Goal: Task Accomplishment & Management: Manage account settings

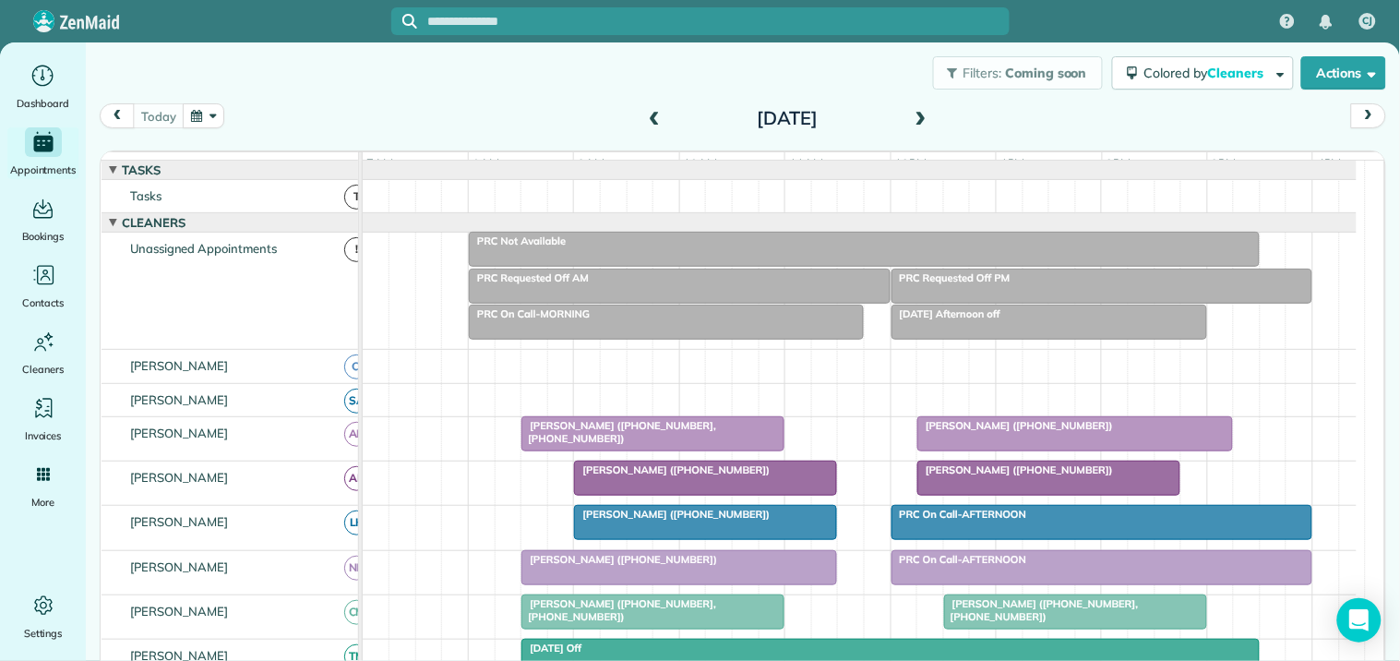
click at [207, 113] on button "button" at bounding box center [204, 115] width 42 height 25
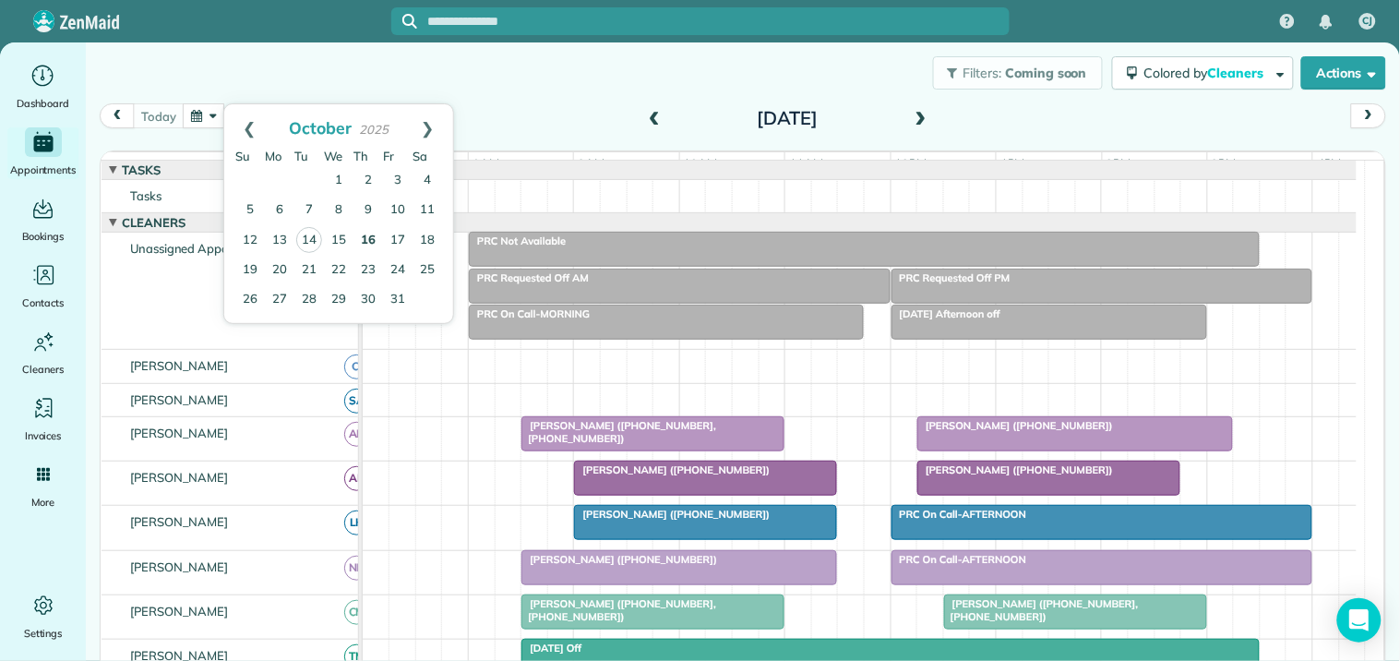
click at [371, 236] on link "16" at bounding box center [368, 241] width 30 height 30
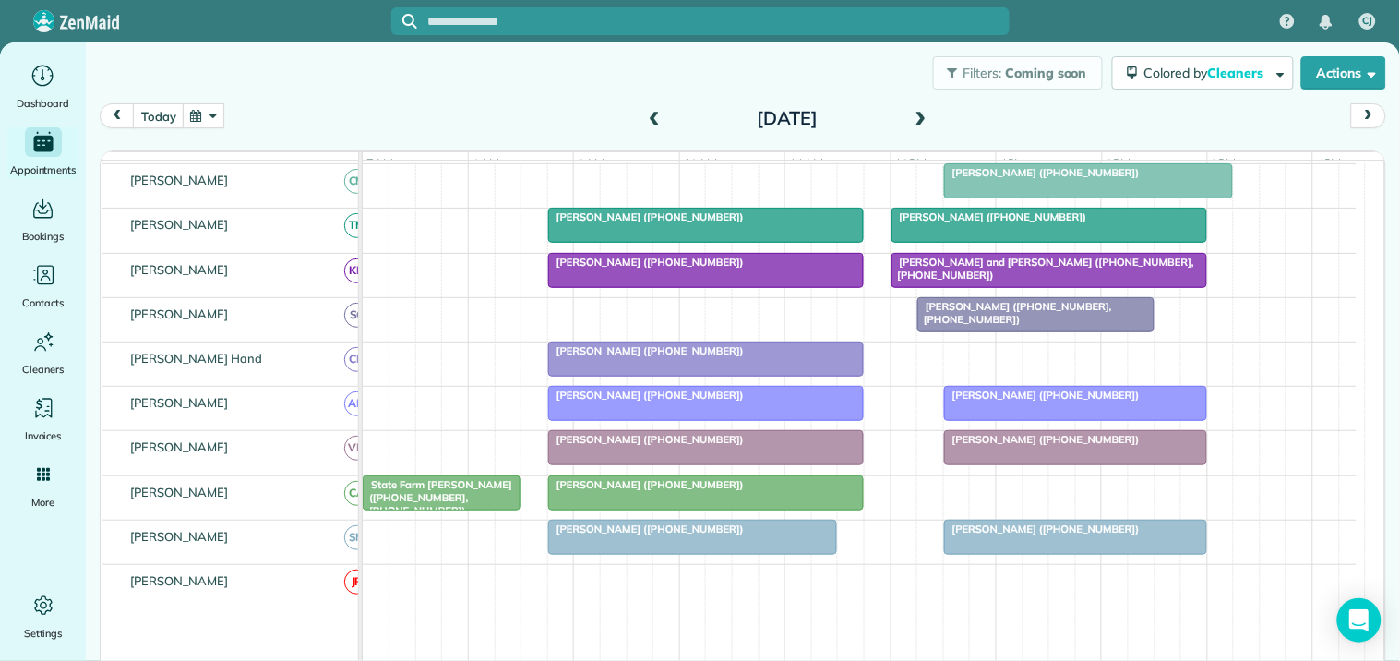
scroll to position [363, 0]
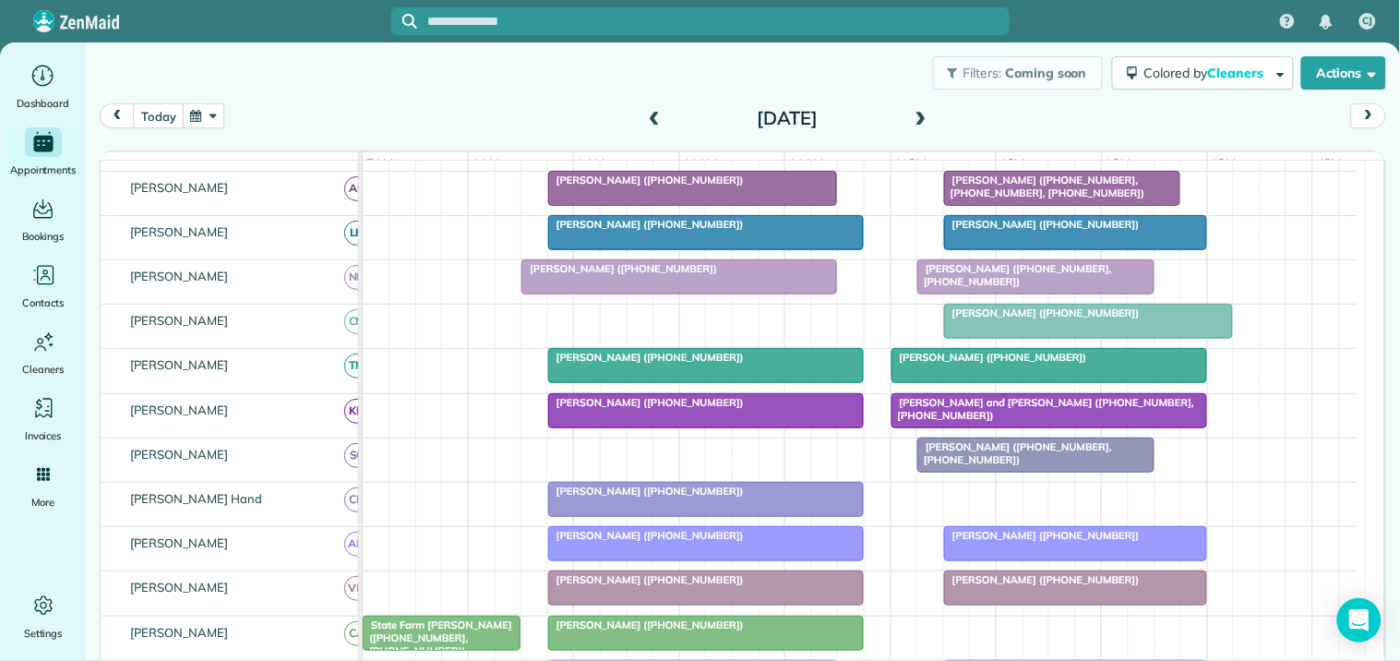
click at [712, 515] on div at bounding box center [706, 499] width 314 height 33
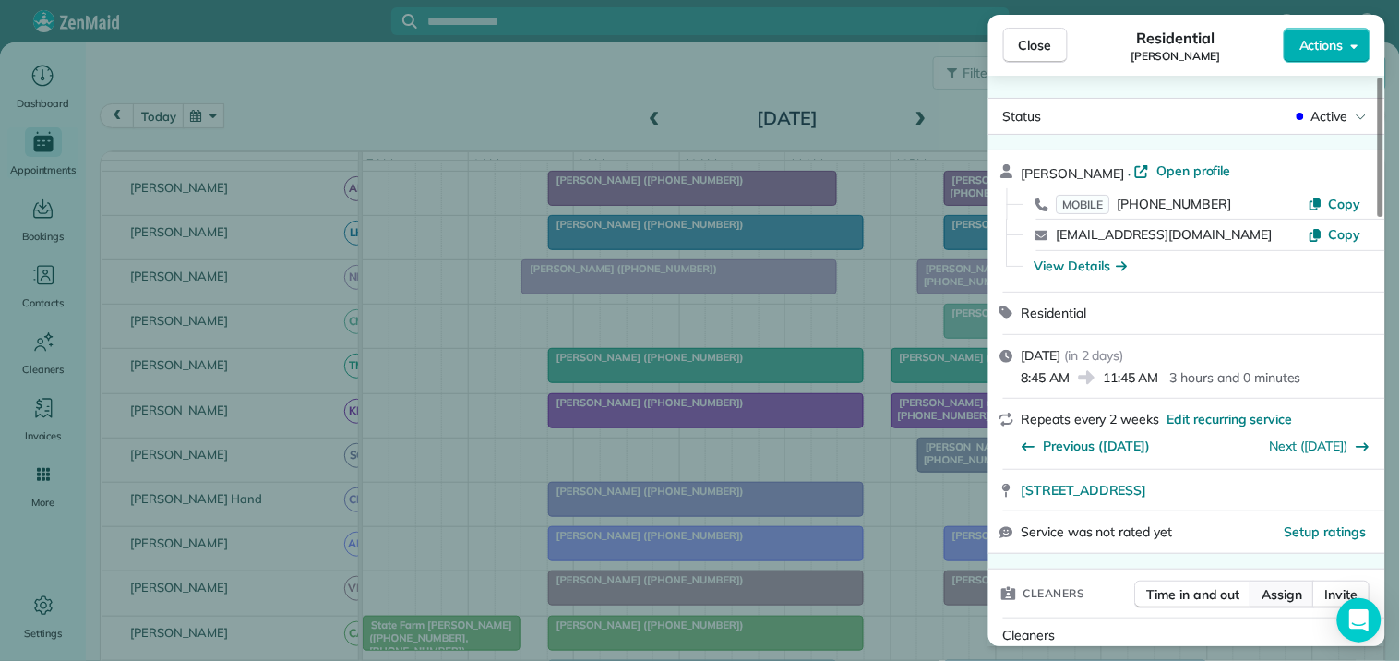
click at [1286, 597] on span "Assign" at bounding box center [1282, 594] width 41 height 18
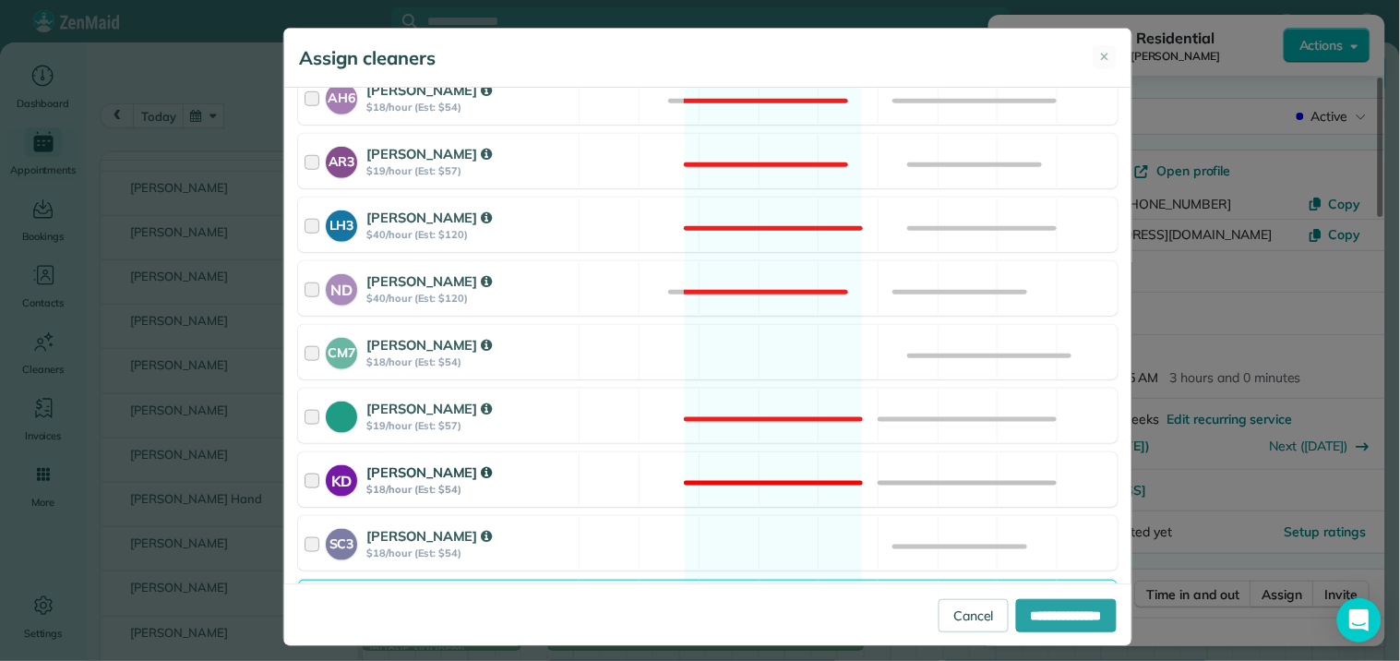
scroll to position [410, 0]
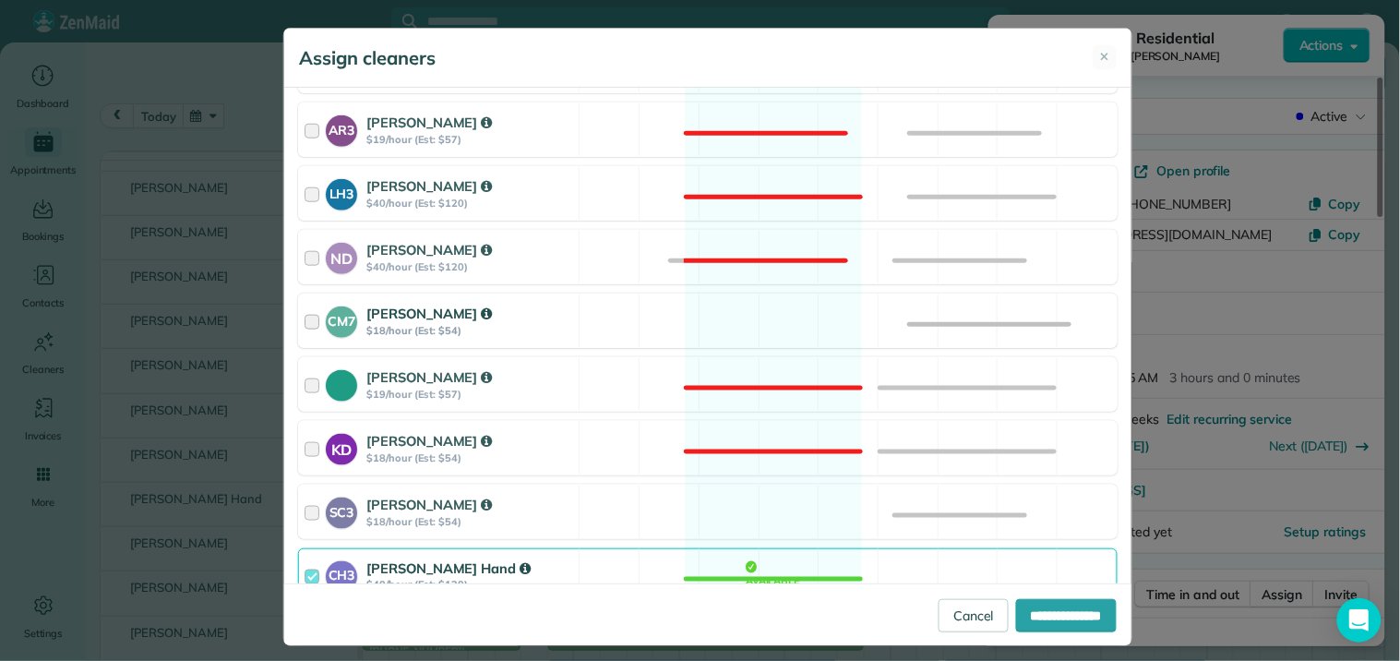
click at [749, 326] on div "CM7 [PERSON_NAME] $18/hour (Est: $54) Available" at bounding box center [707, 320] width 819 height 54
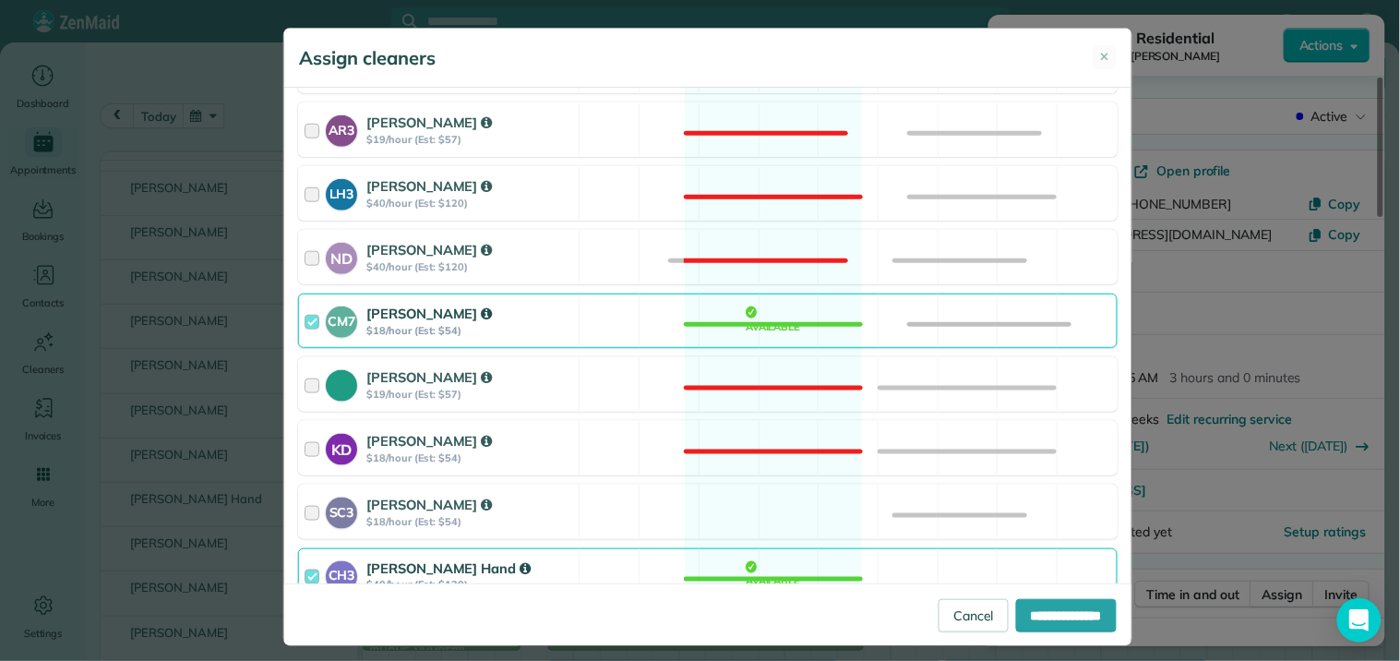
scroll to position [615, 0]
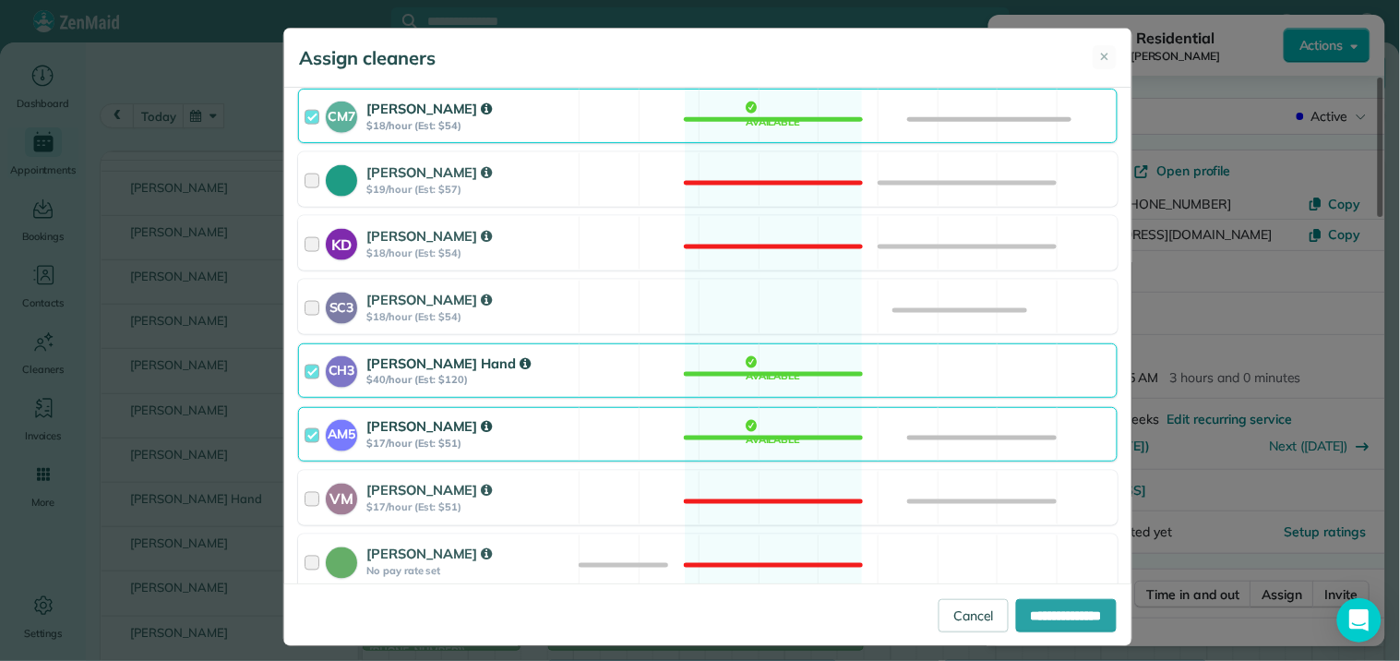
click at [768, 376] on div "CH3 [PERSON_NAME] Hand $40/hour (Est: $120) Available" at bounding box center [707, 370] width 819 height 54
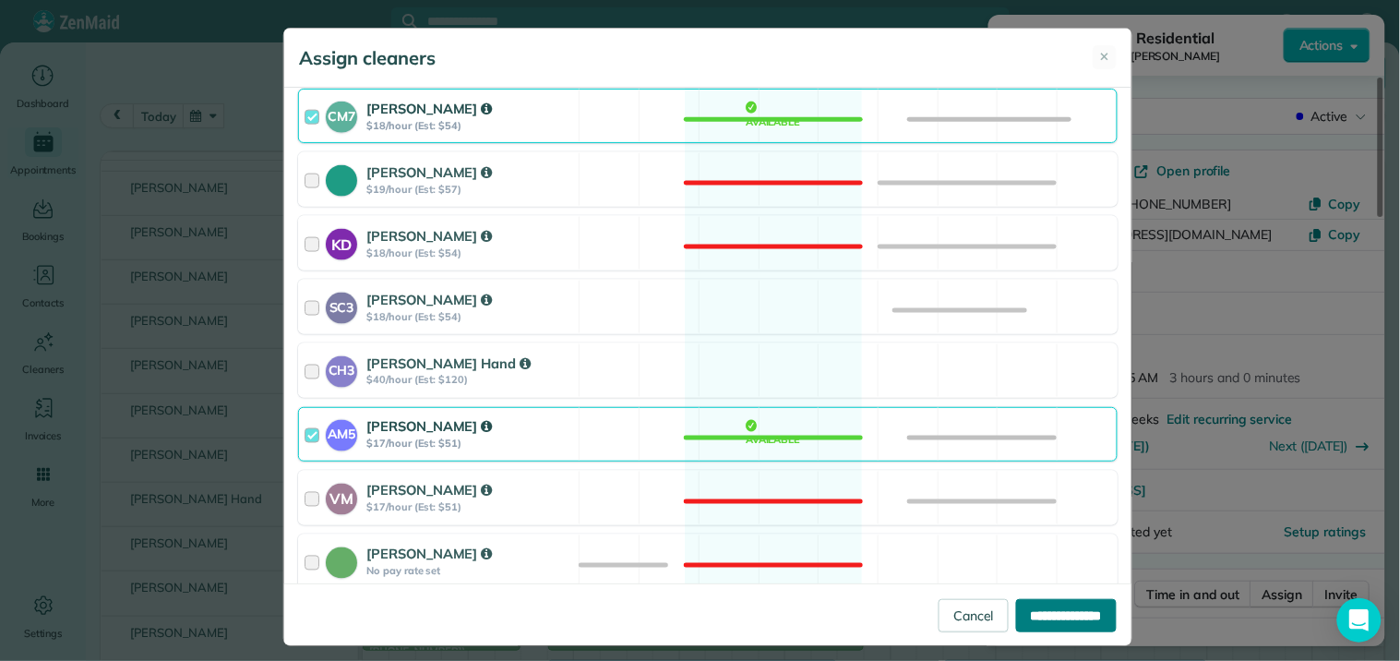
click at [1030, 610] on input "**********" at bounding box center [1066, 615] width 101 height 33
type input "**********"
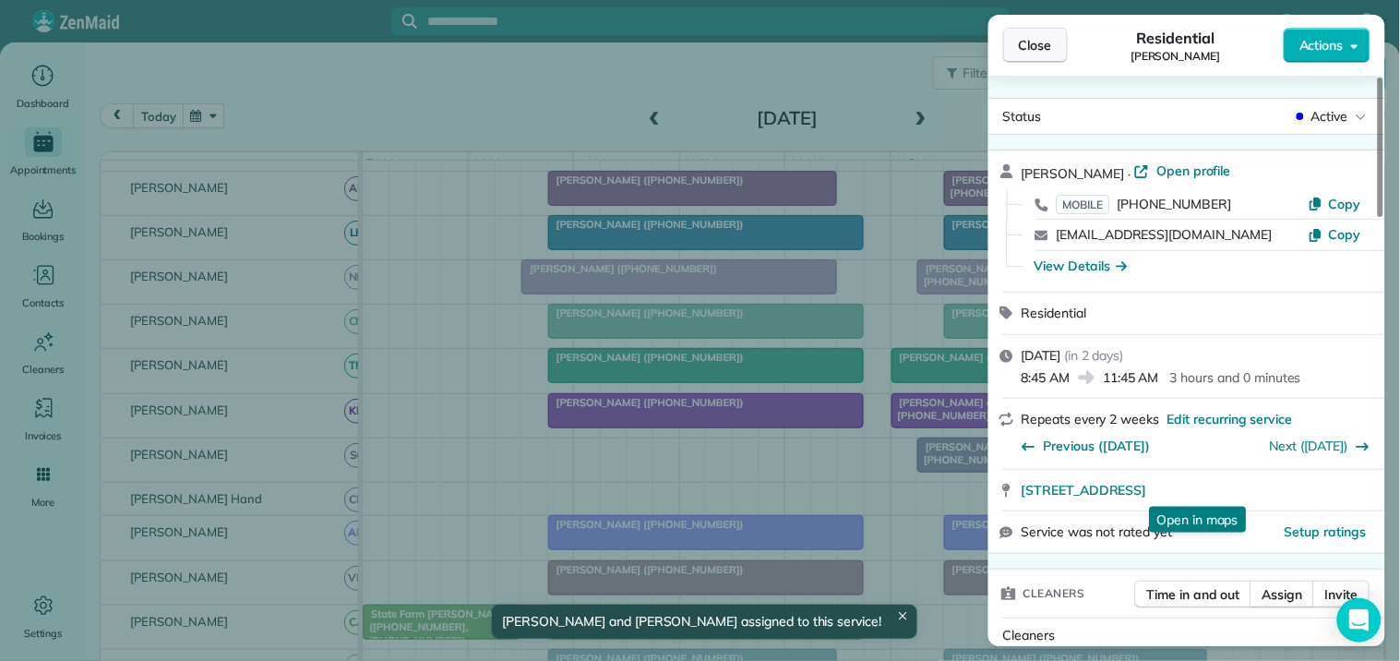
click at [1047, 38] on span "Close" at bounding box center [1035, 45] width 33 height 18
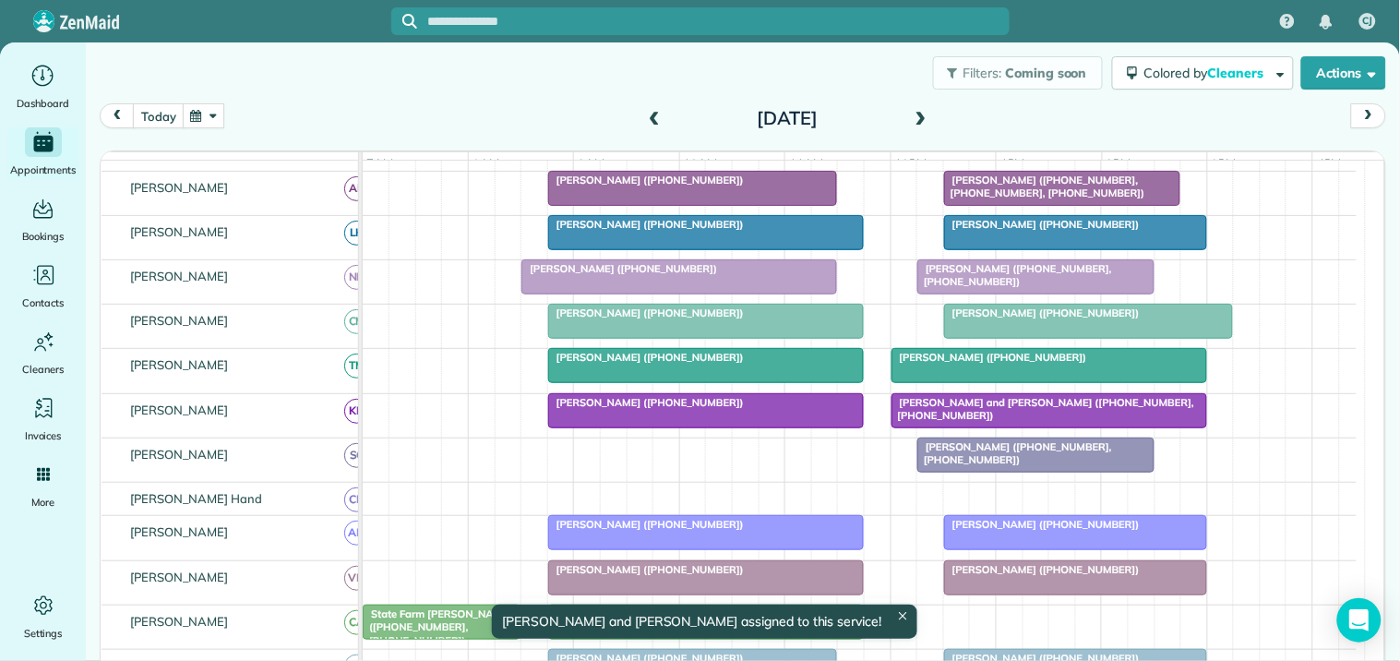
click at [551, 456] on div "[PERSON_NAME] ([PHONE_NUMBER], [PHONE_NUMBER])" at bounding box center [860, 459] width 994 height 43
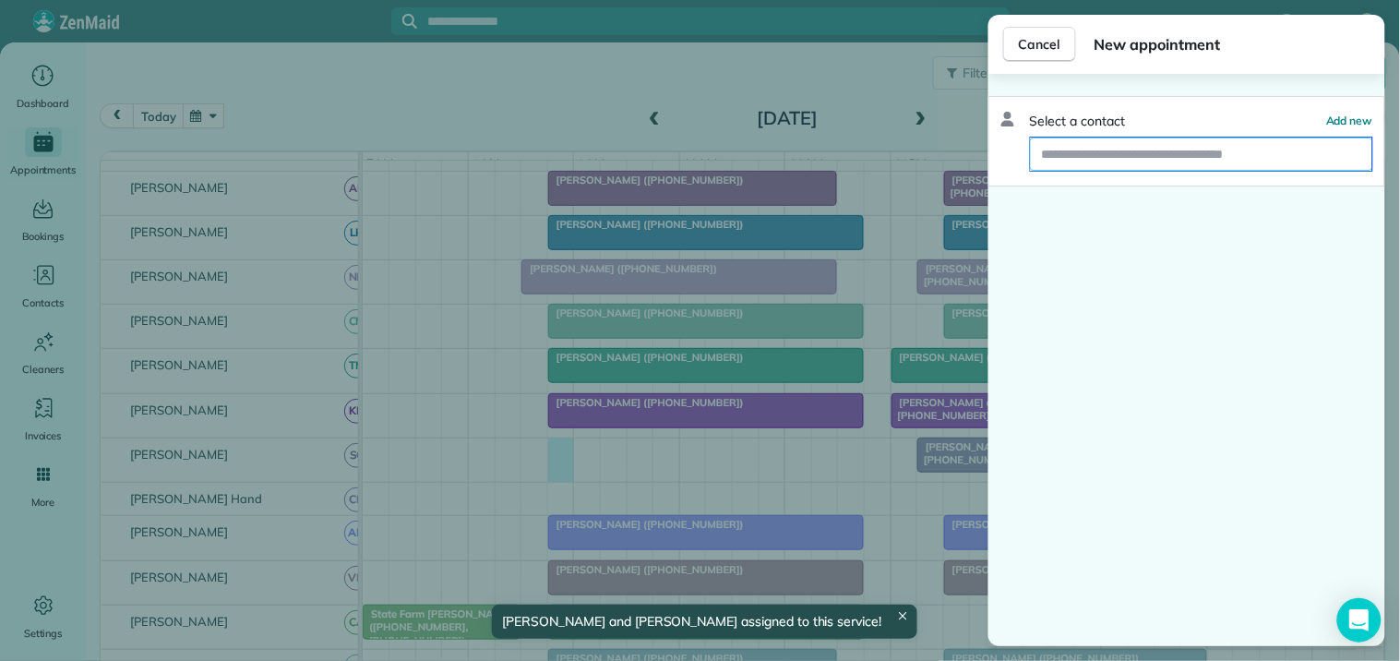
click at [1064, 153] on input "text" at bounding box center [1201, 154] width 341 height 33
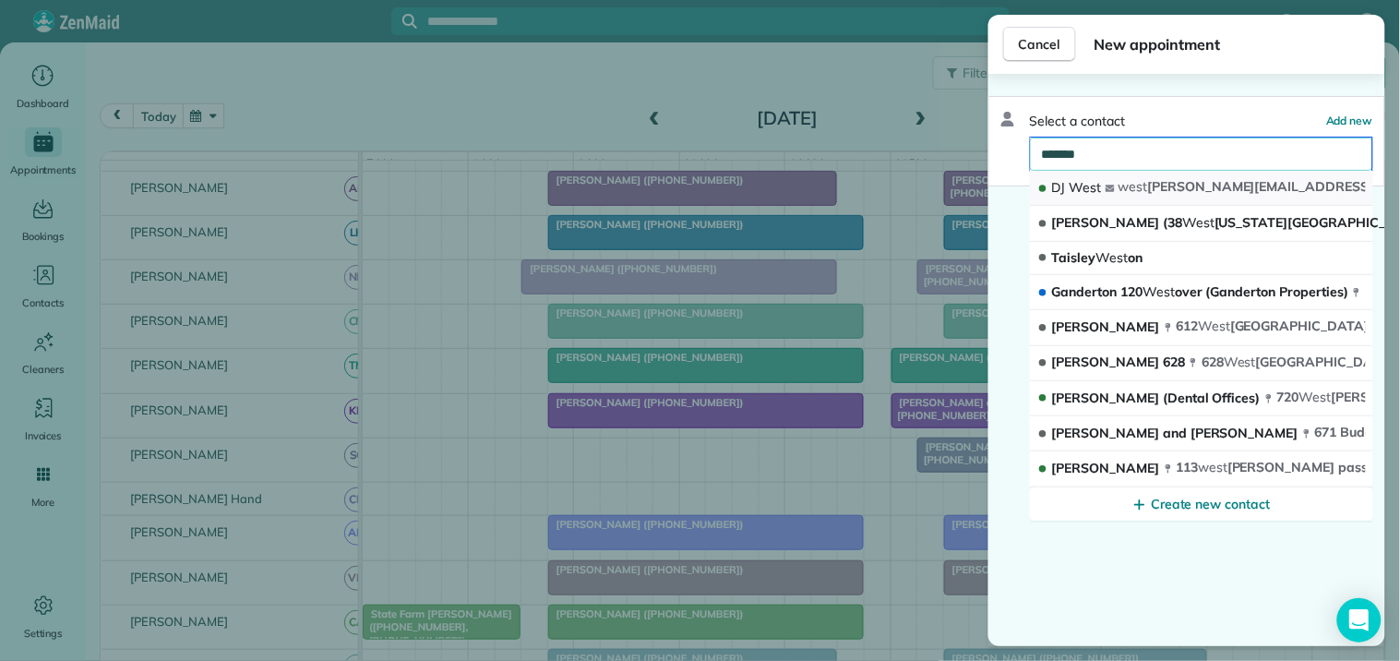
type input "*******"
click at [1084, 185] on span "West" at bounding box center [1086, 187] width 32 height 17
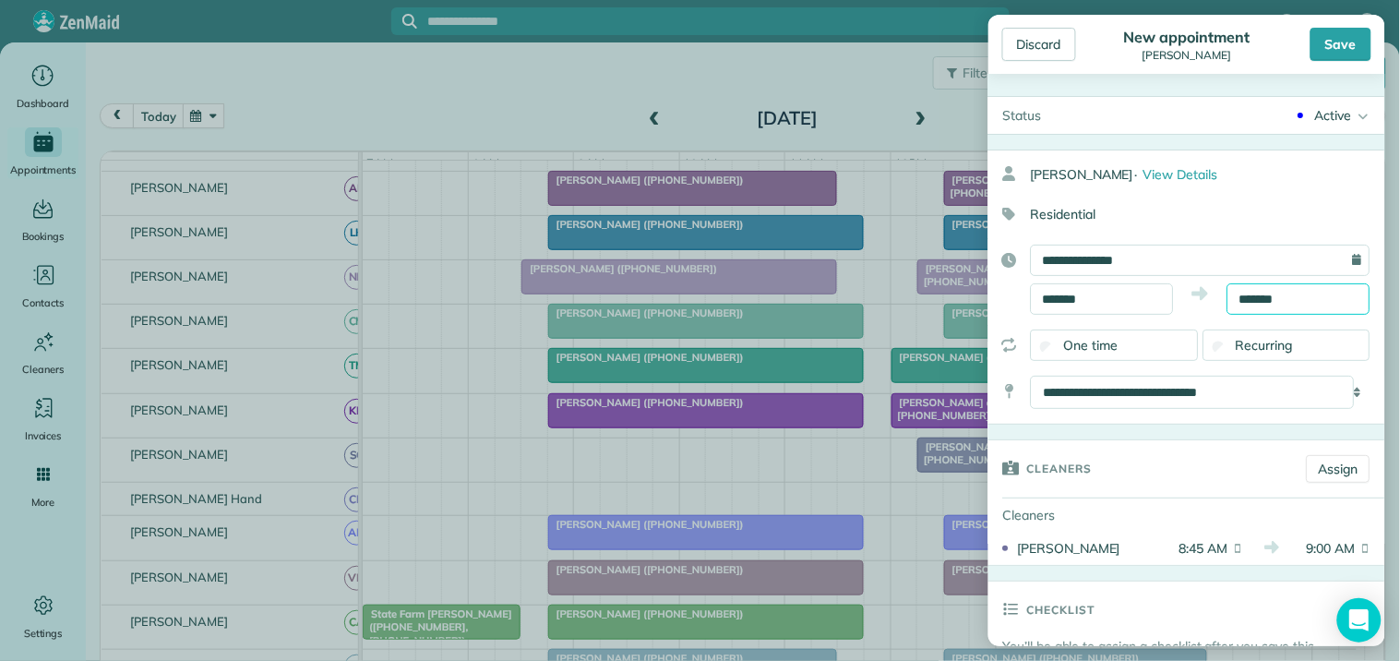
click at [1265, 287] on input "*******" at bounding box center [1298, 298] width 143 height 31
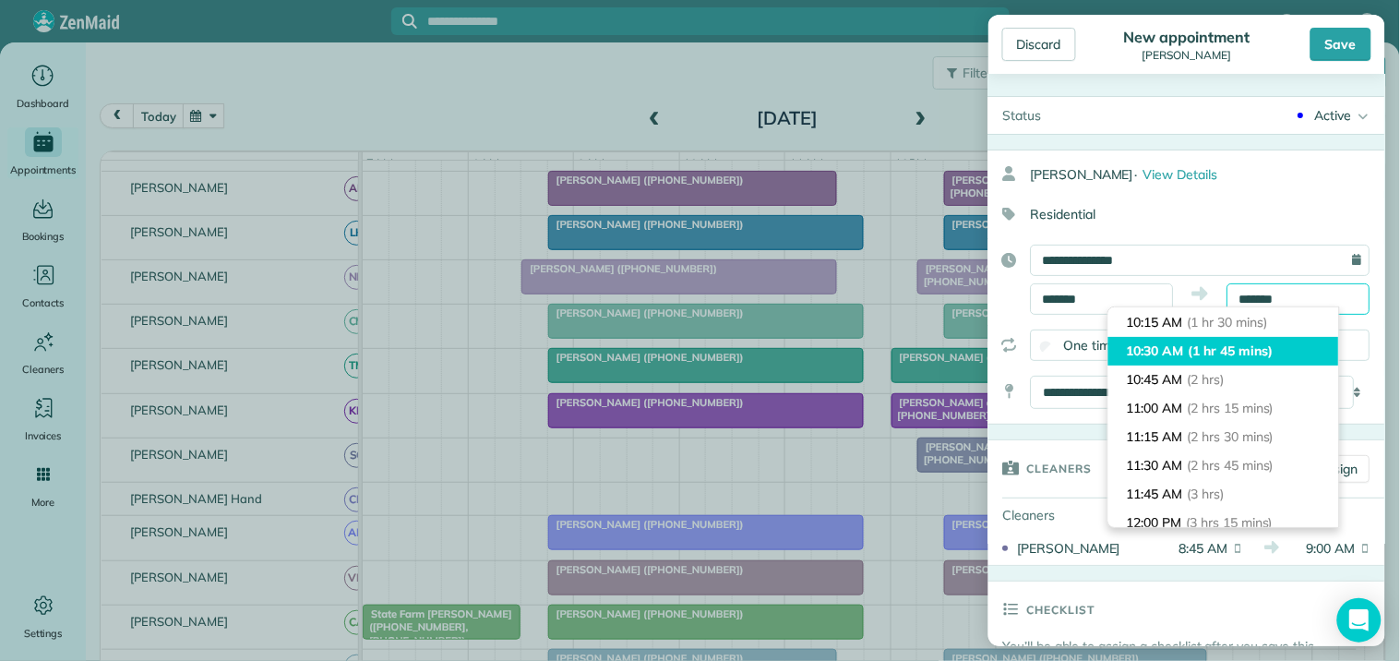
scroll to position [205, 0]
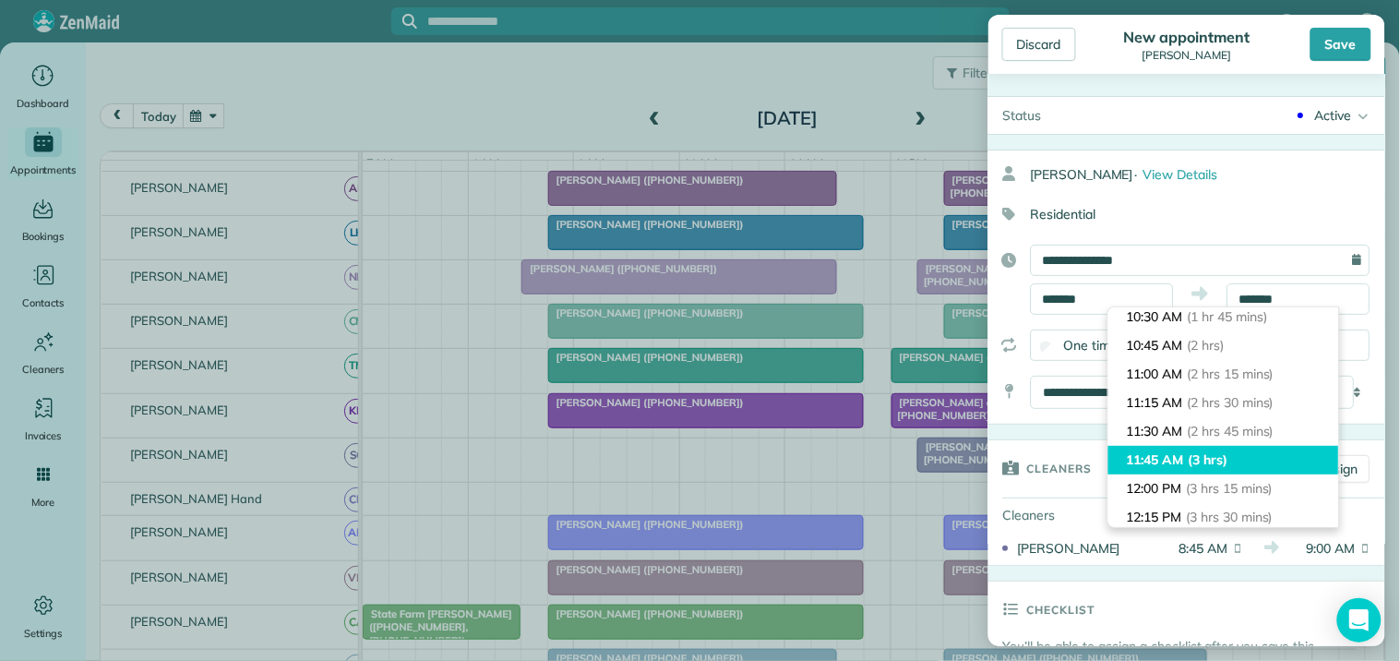
type input "********"
click at [1201, 458] on span "(3 hrs)" at bounding box center [1209, 459] width 40 height 17
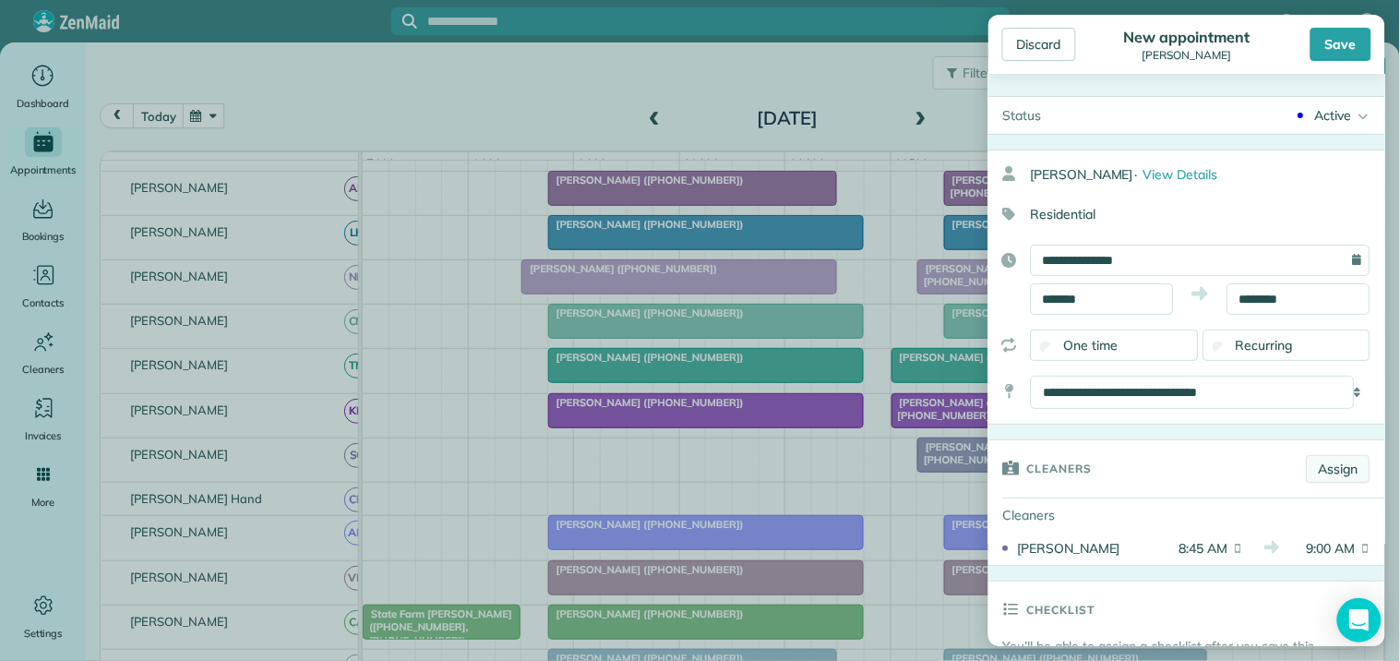
click at [1314, 466] on link "Assign" at bounding box center [1339, 469] width 64 height 28
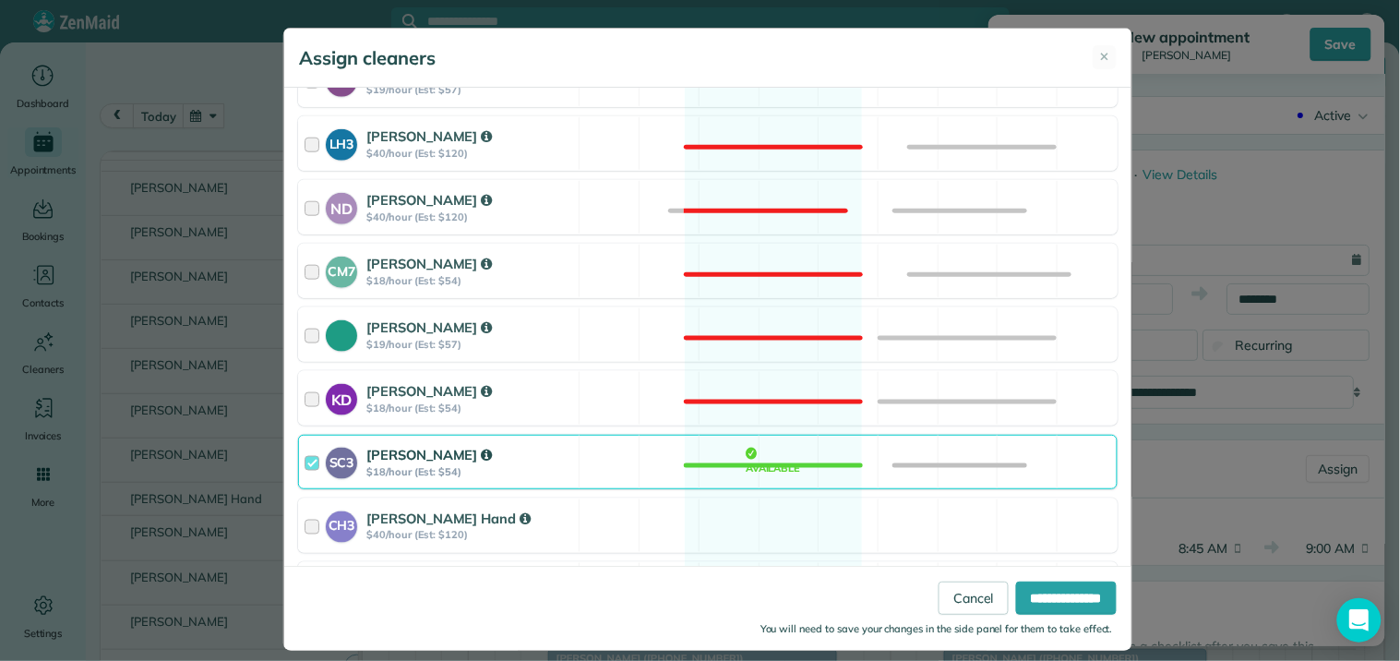
scroll to position [512, 0]
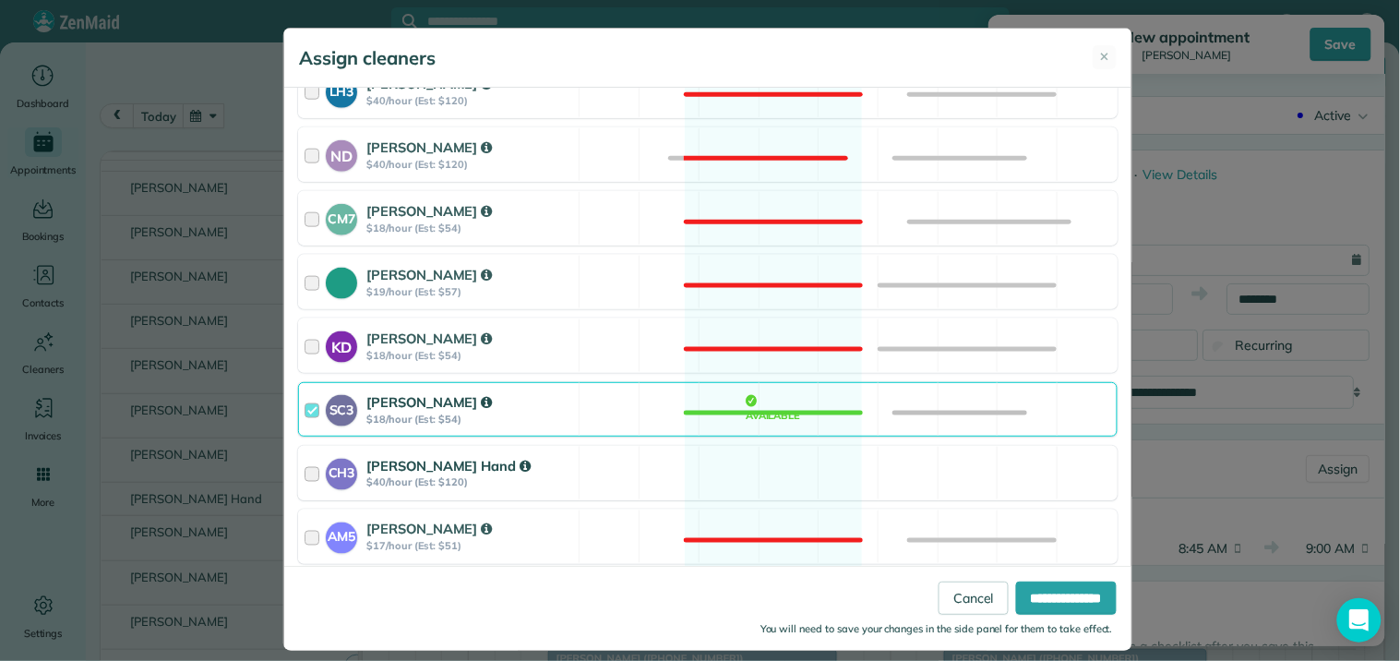
click at [764, 466] on div "CH3 [PERSON_NAME] Hand $40/hour (Est: $120) Available" at bounding box center [707, 473] width 819 height 54
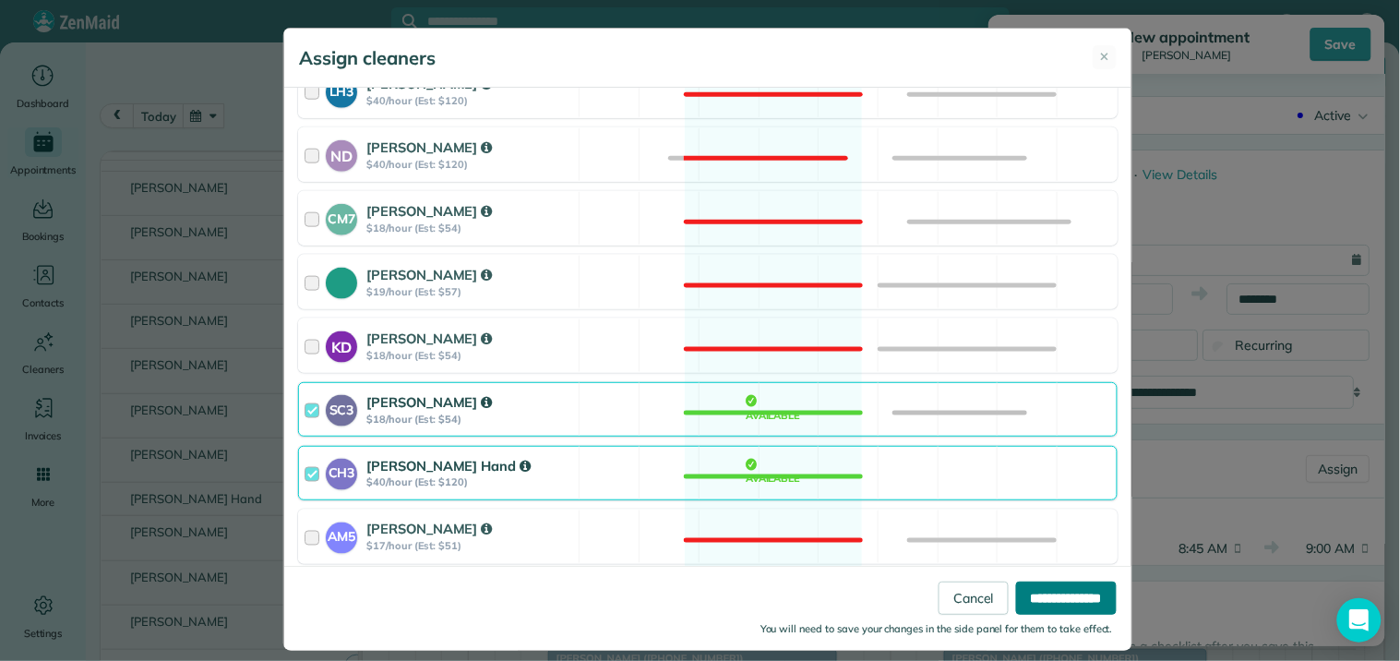
click at [1050, 594] on input "**********" at bounding box center [1066, 597] width 101 height 33
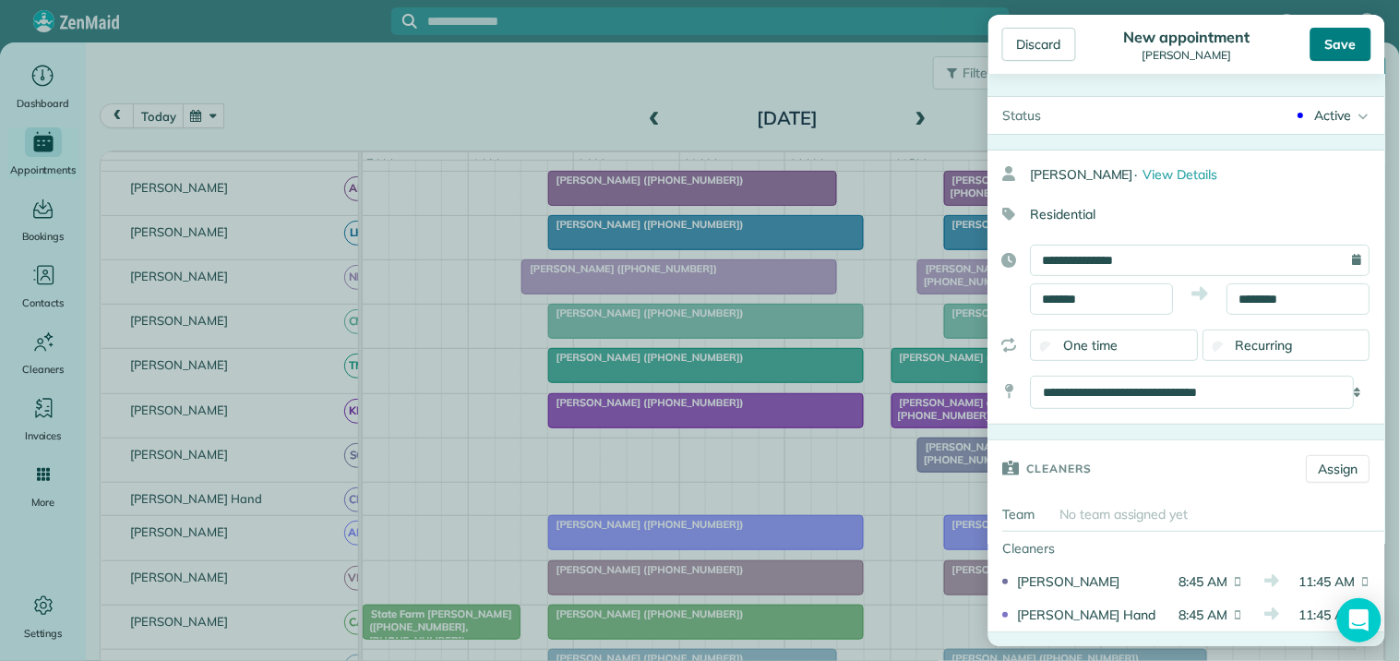
click at [1357, 38] on div "Save" at bounding box center [1340, 44] width 61 height 33
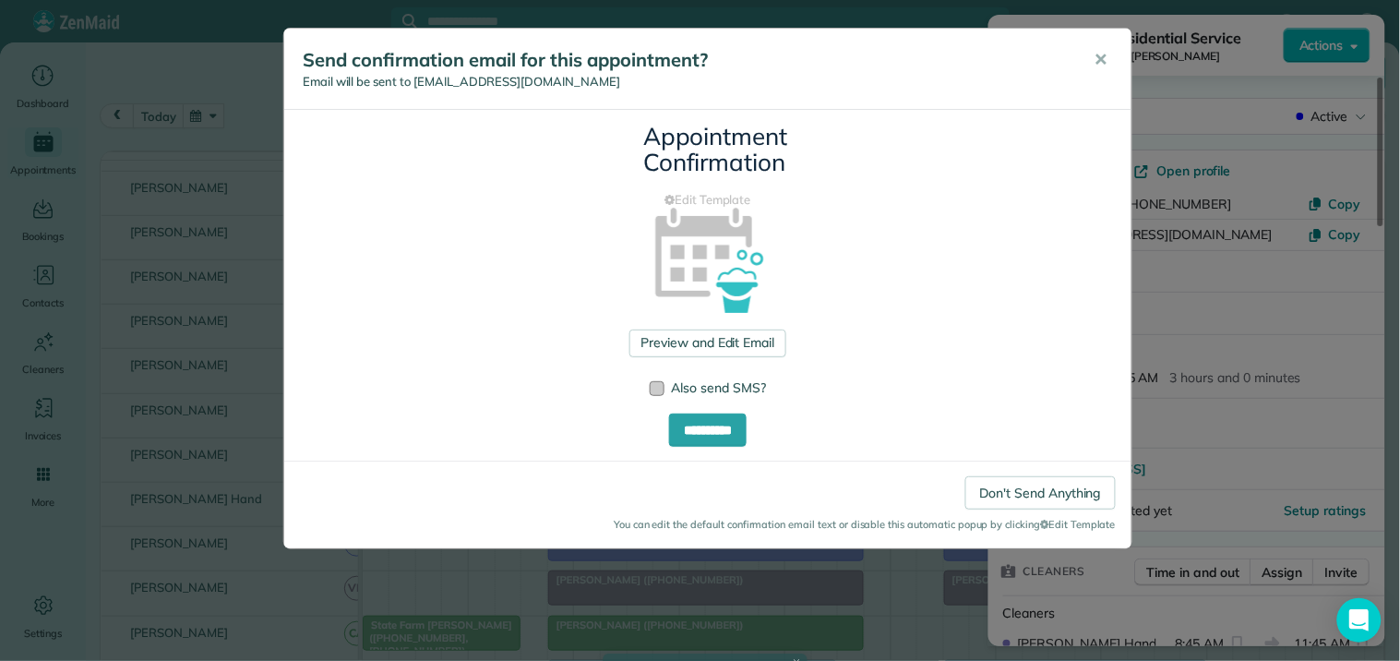
click at [662, 384] on div at bounding box center [657, 388] width 15 height 15
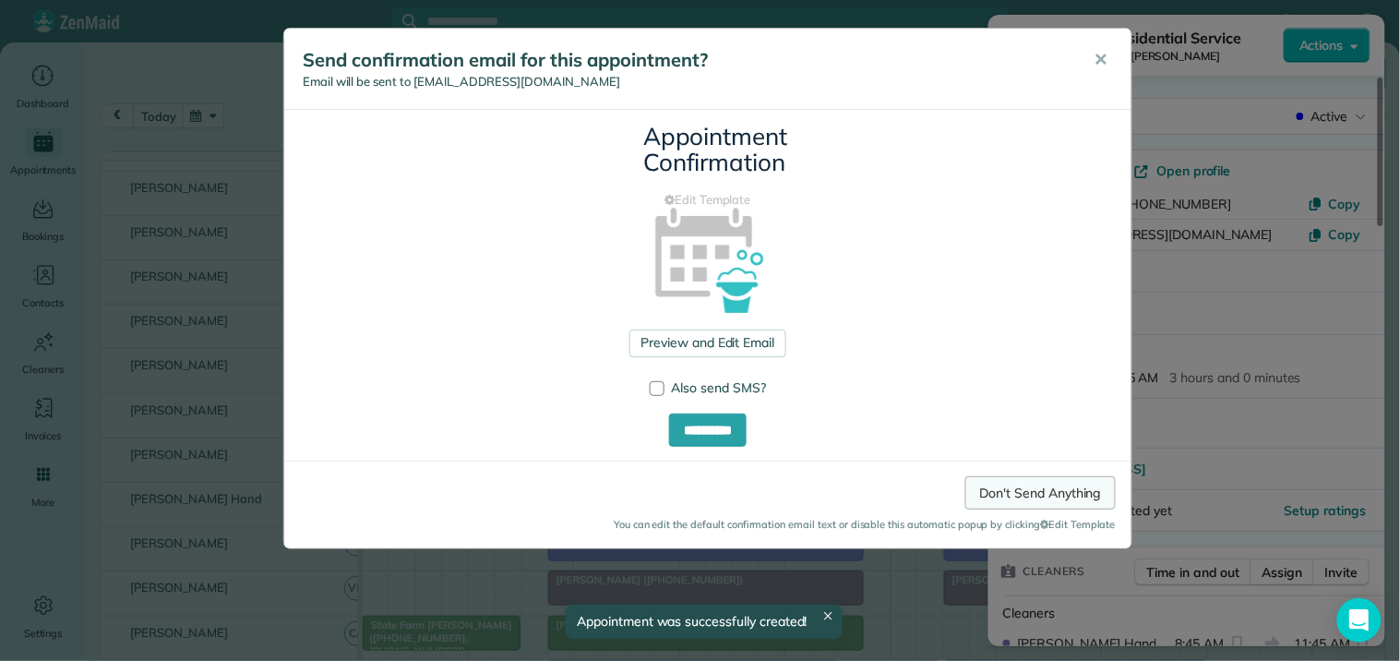
click at [1028, 498] on link "Don't Send Anything" at bounding box center [1040, 492] width 150 height 33
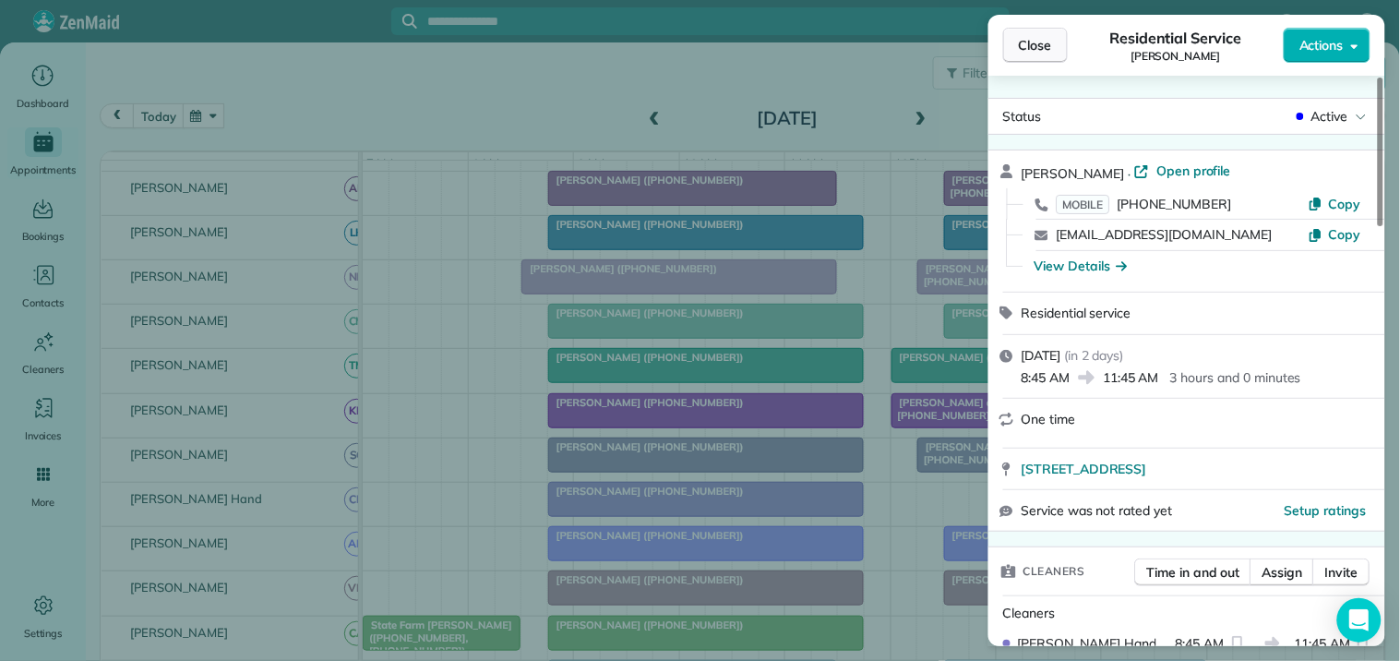
click at [1050, 42] on span "Close" at bounding box center [1035, 45] width 33 height 18
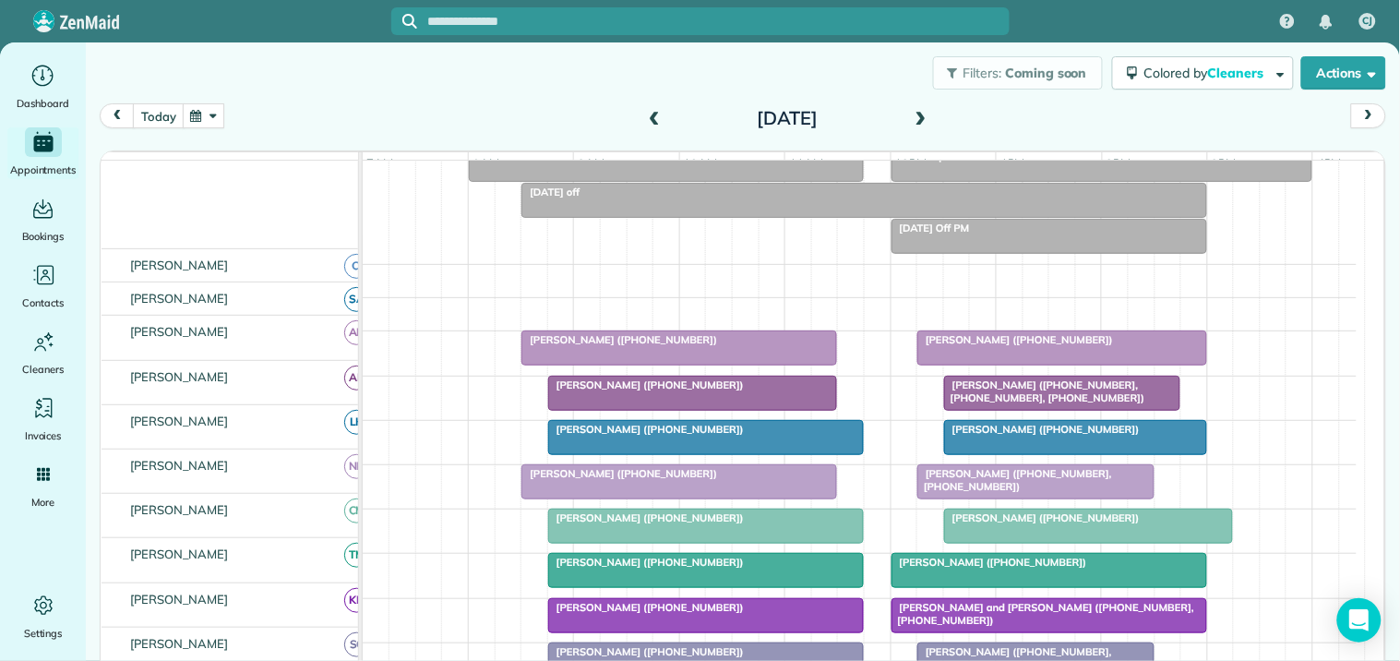
scroll to position [158, 0]
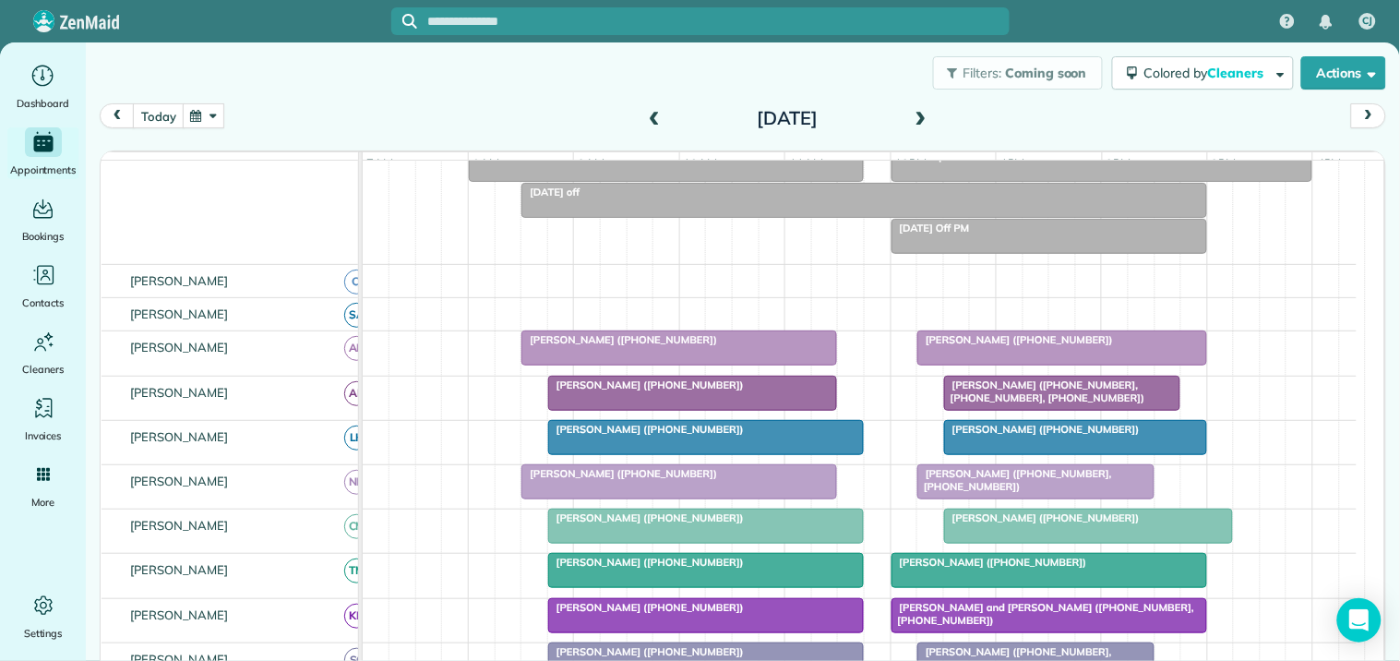
click at [648, 111] on span at bounding box center [654, 119] width 20 height 17
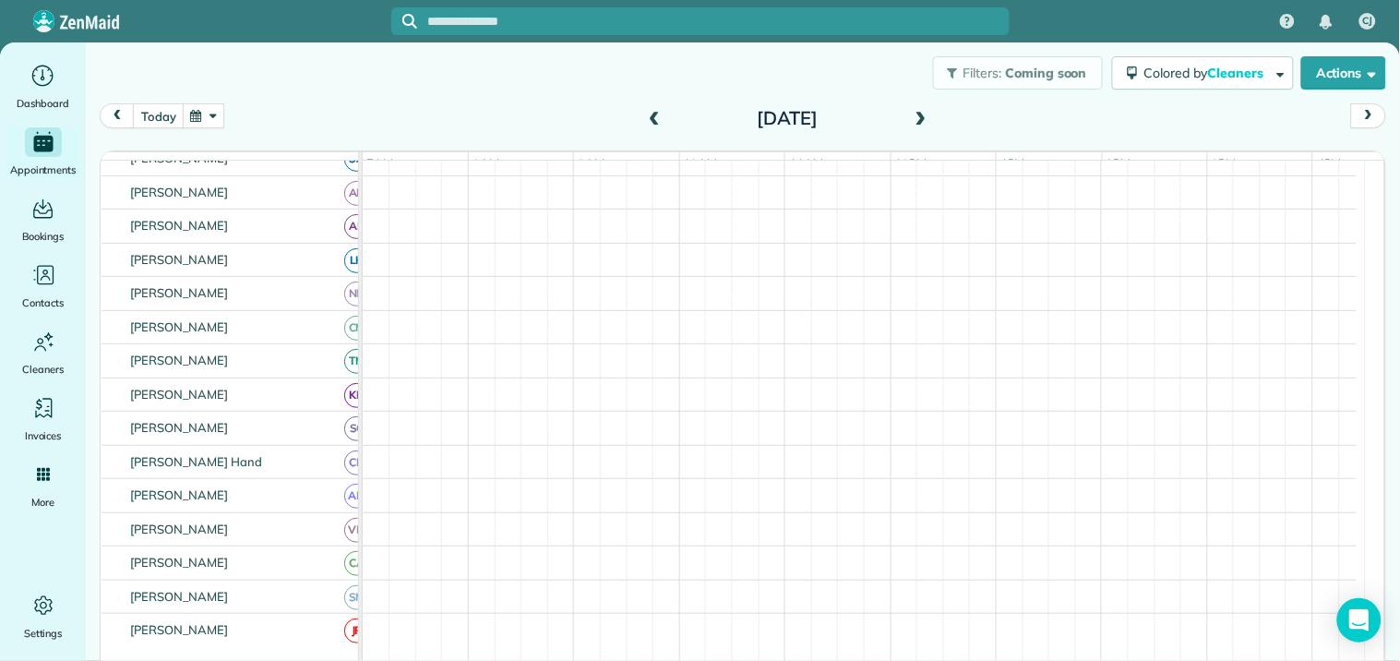
scroll to position [0, 0]
